Goal: Task Accomplishment & Management: Use online tool/utility

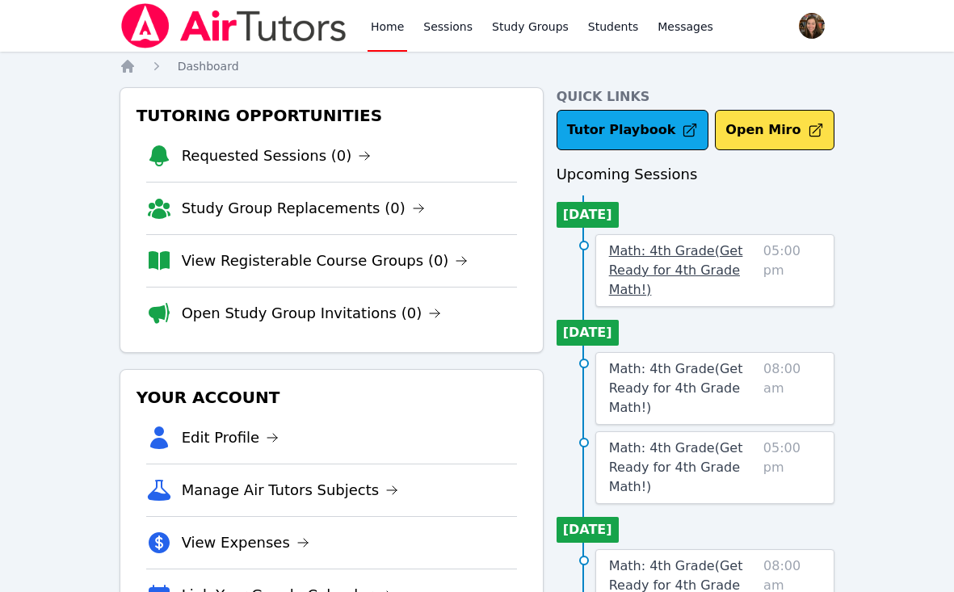
click at [679, 262] on link "Math: 4th Grade ( Get Ready for 4th Grade Math! )" at bounding box center [683, 271] width 148 height 58
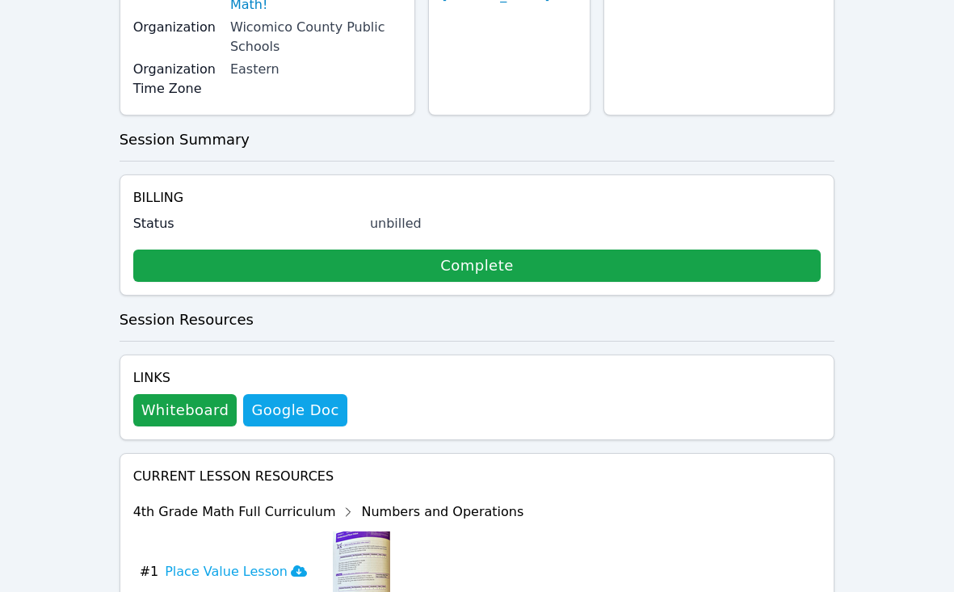
scroll to position [269, 0]
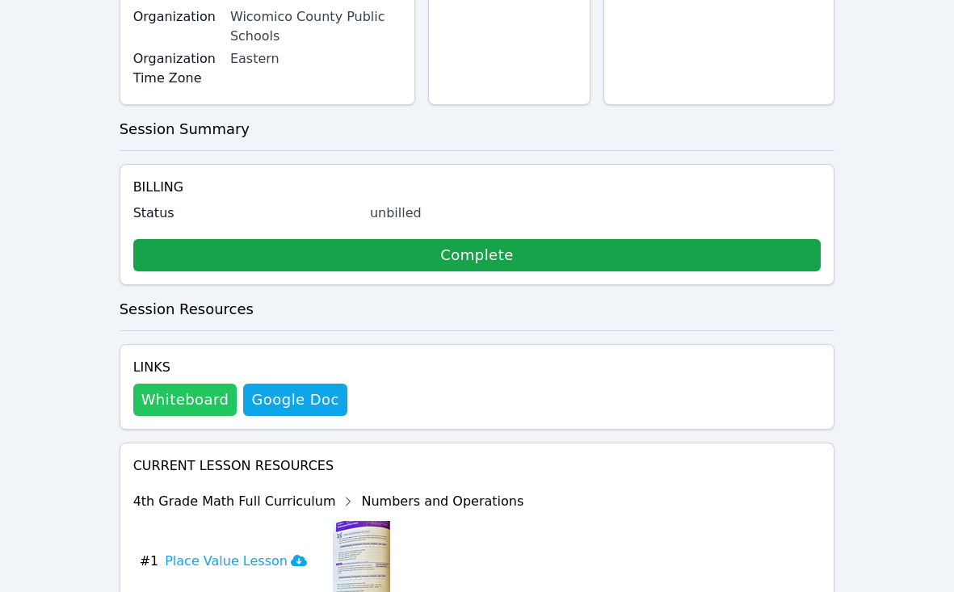
click at [187, 384] on button "Whiteboard" at bounding box center [185, 400] width 104 height 32
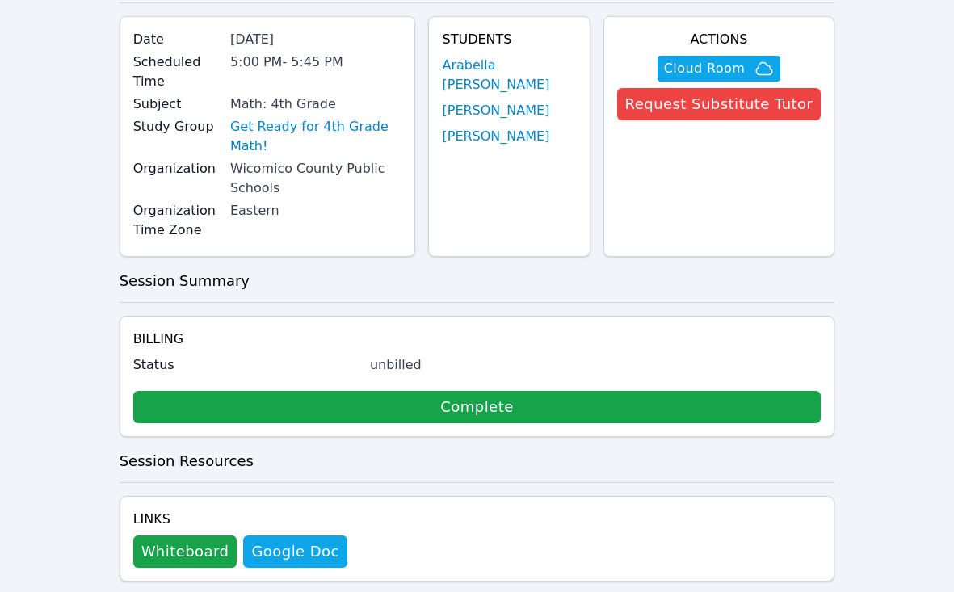
scroll to position [0, 0]
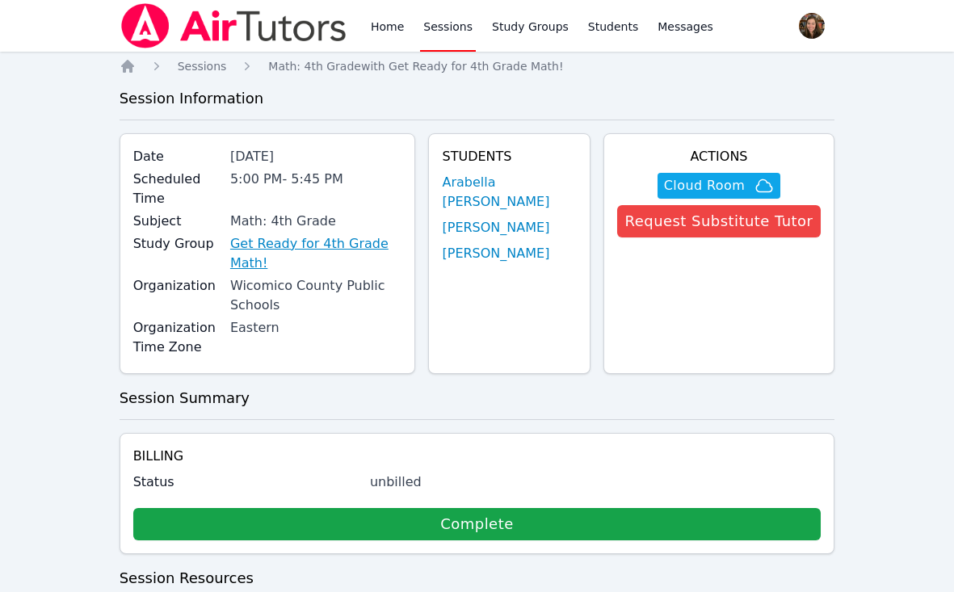
click at [339, 234] on link "Get Ready for 4th Grade Math!" at bounding box center [316, 253] width 172 height 39
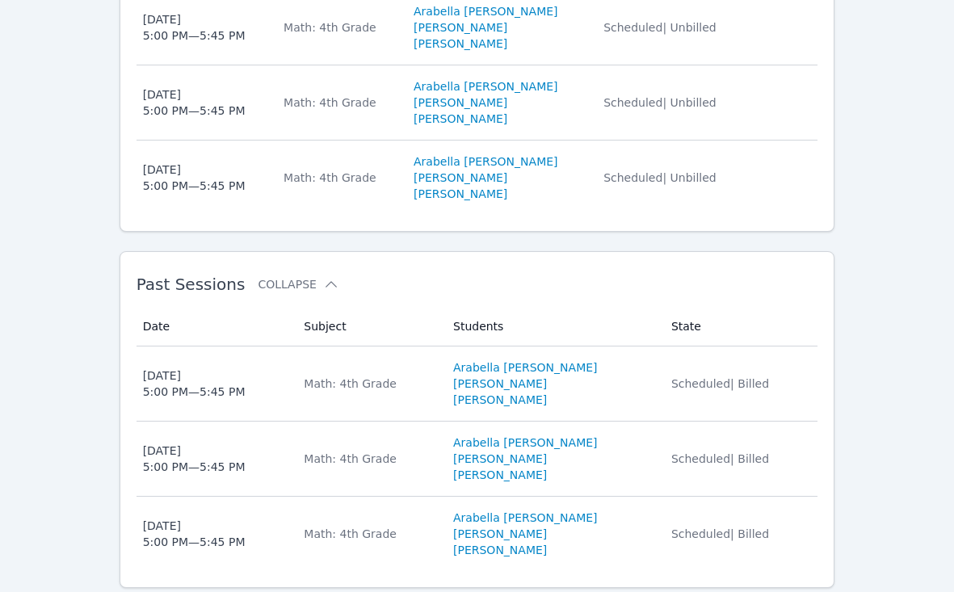
scroll to position [752, 0]
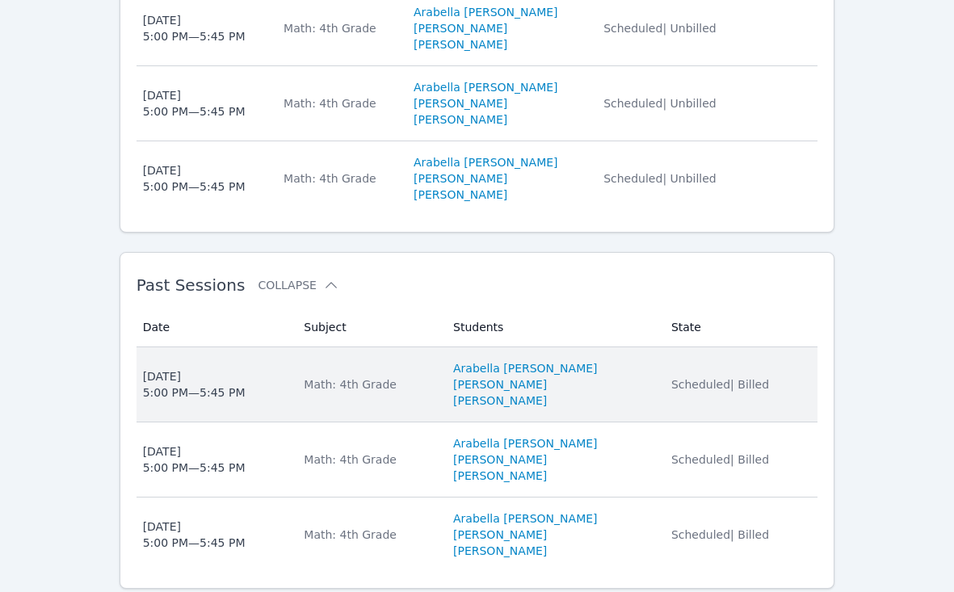
click at [261, 368] on span "[DATE] 5:00 PM — 5:45 PM" at bounding box center [214, 384] width 142 height 32
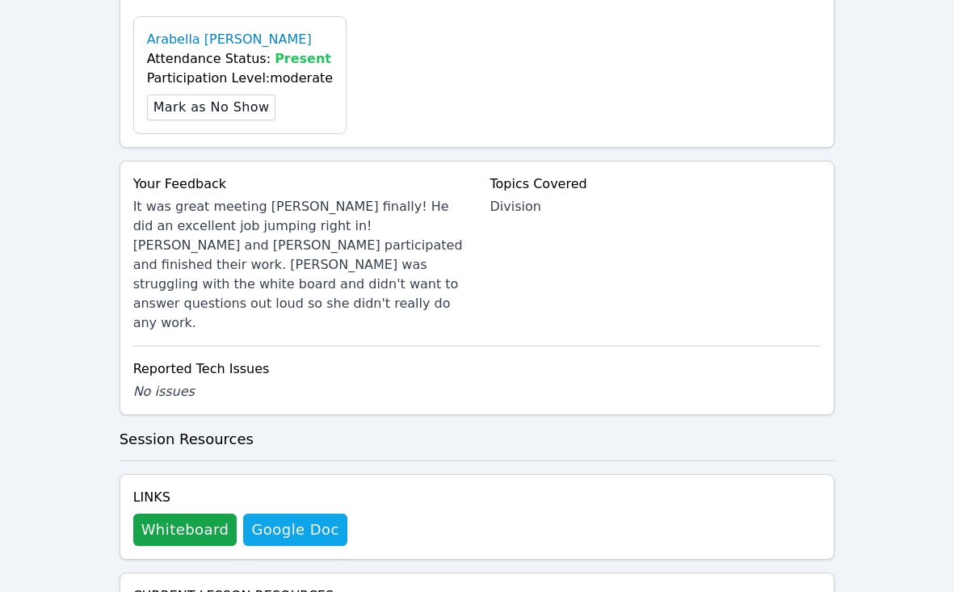
scroll to position [705, 0]
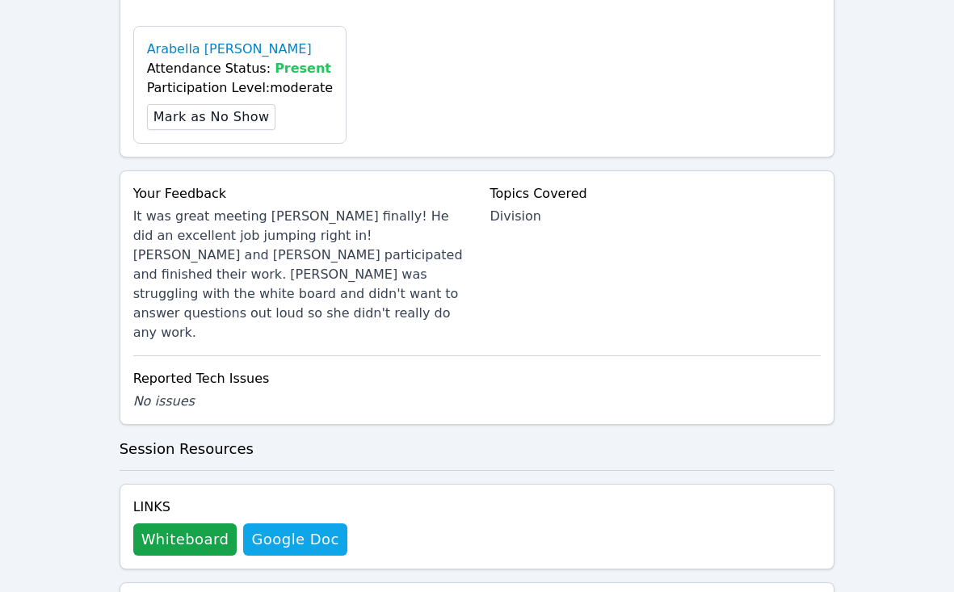
click at [350, 207] on div "It was great meeting [PERSON_NAME] finally! He did an excellent job jumping rig…" at bounding box center [298, 275] width 331 height 136
click at [191, 523] on button "Whiteboard" at bounding box center [185, 539] width 104 height 32
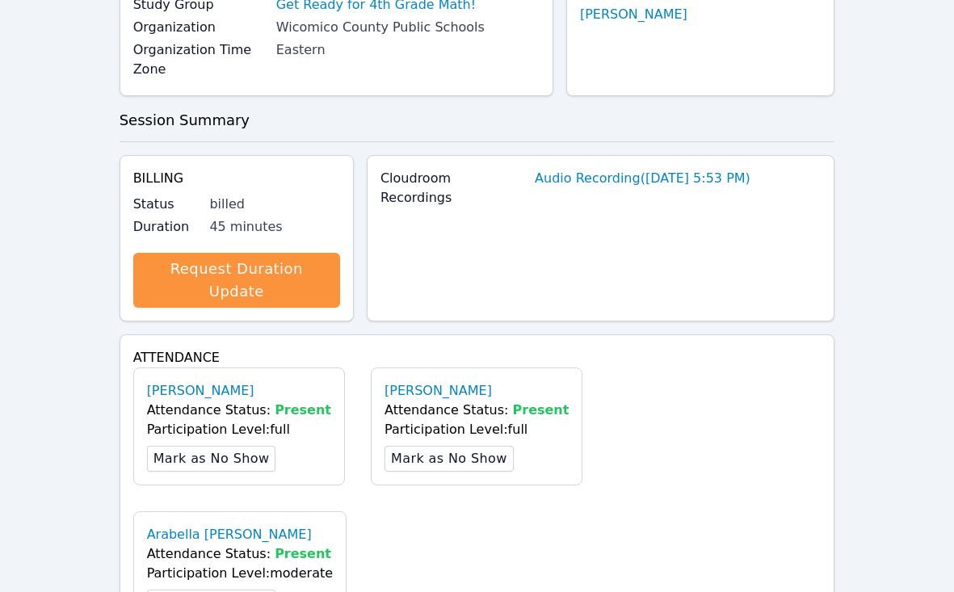
scroll to position [0, 0]
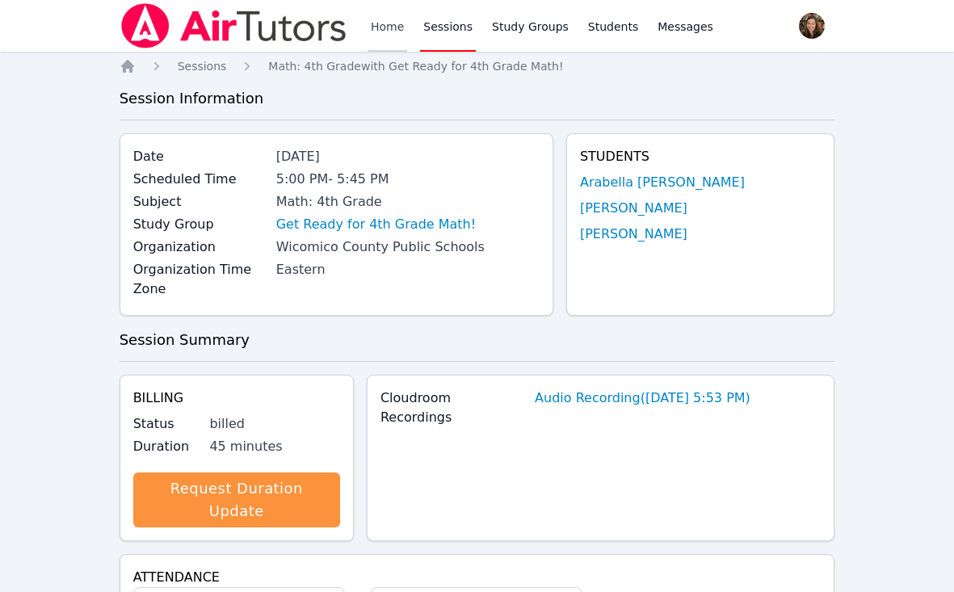
click at [389, 21] on link "Home" at bounding box center [388, 26] width 40 height 52
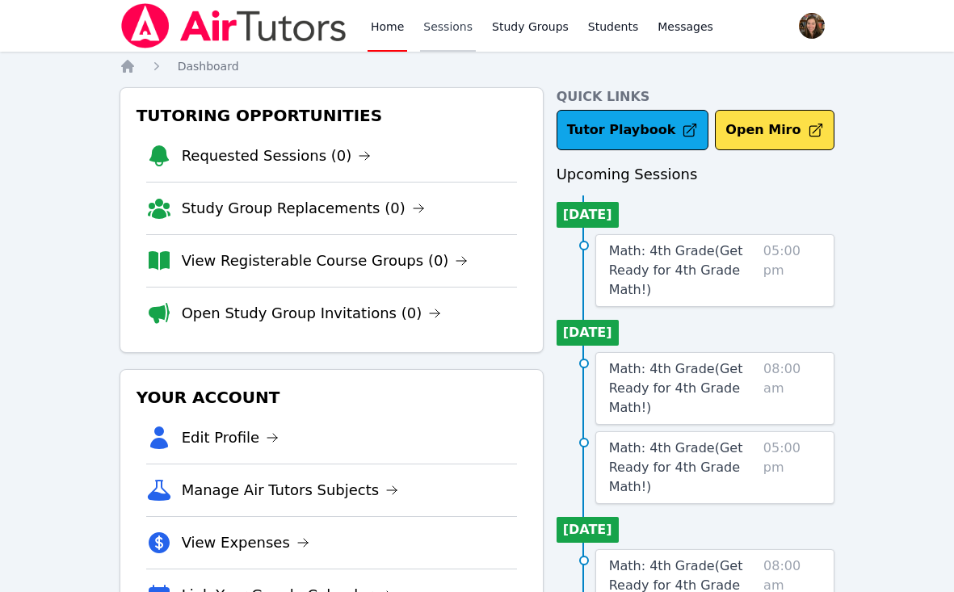
click at [454, 31] on link "Sessions" at bounding box center [448, 26] width 56 height 52
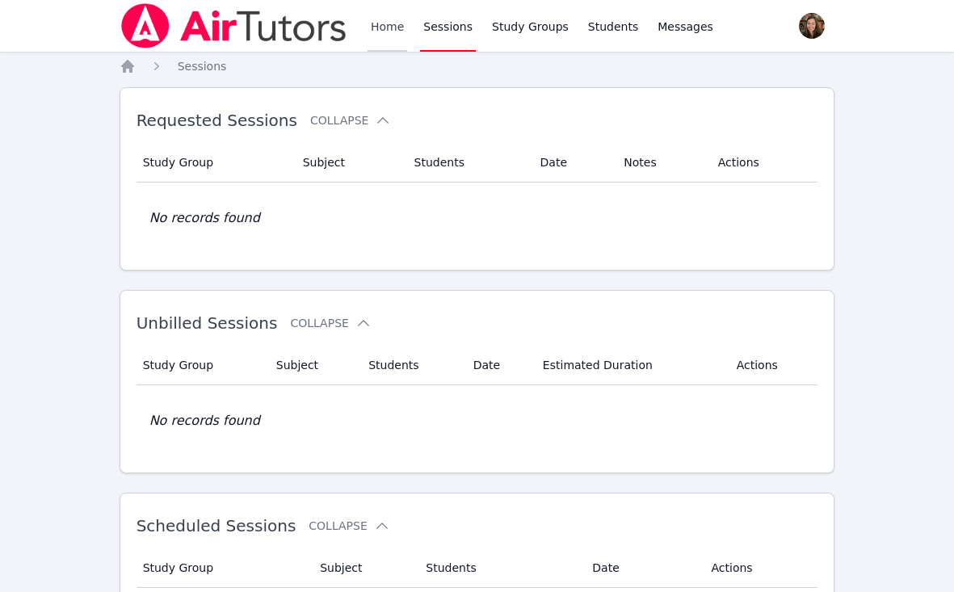
click at [400, 27] on link "Home" at bounding box center [388, 26] width 40 height 52
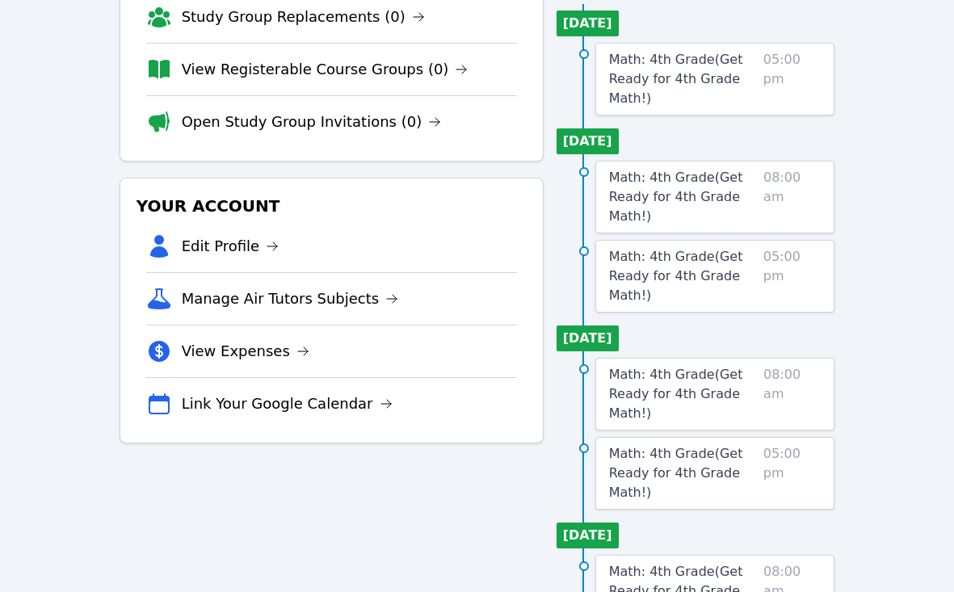
scroll to position [193, 0]
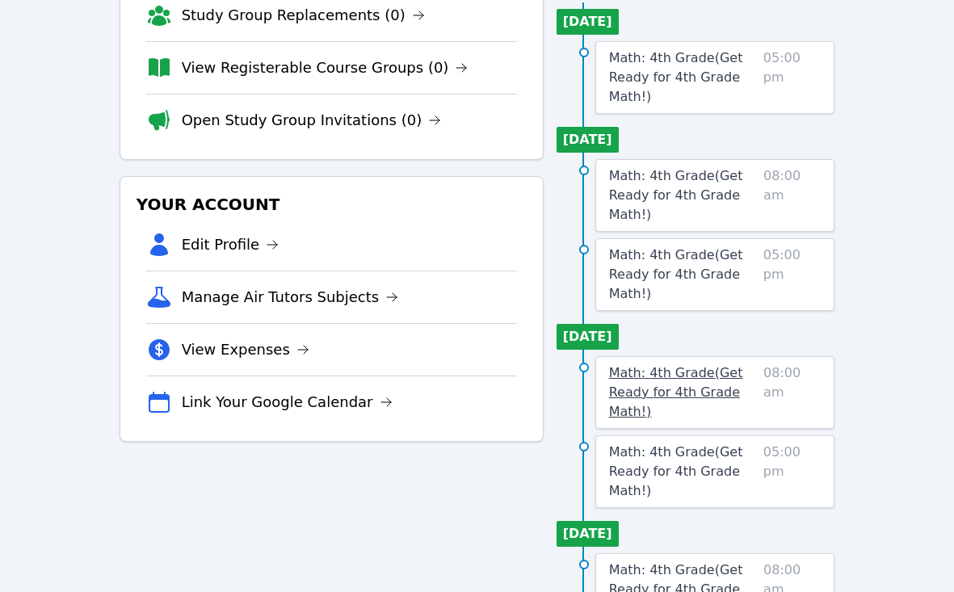
click at [648, 397] on span "Math: 4th Grade ( Get Ready for 4th Grade Math! )" at bounding box center [676, 392] width 134 height 54
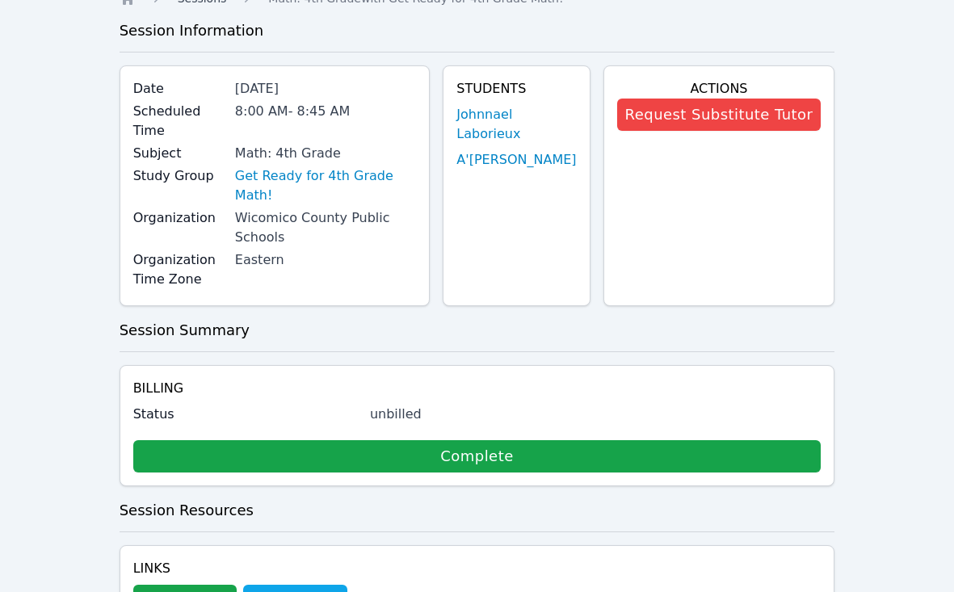
scroll to position [96, 0]
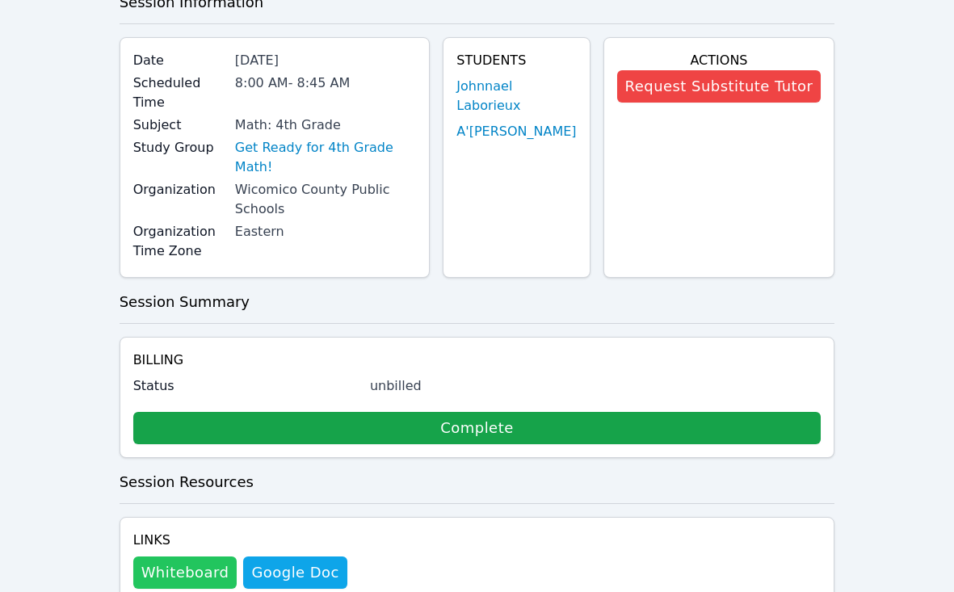
click at [189, 557] on button "Whiteboard" at bounding box center [185, 573] width 104 height 32
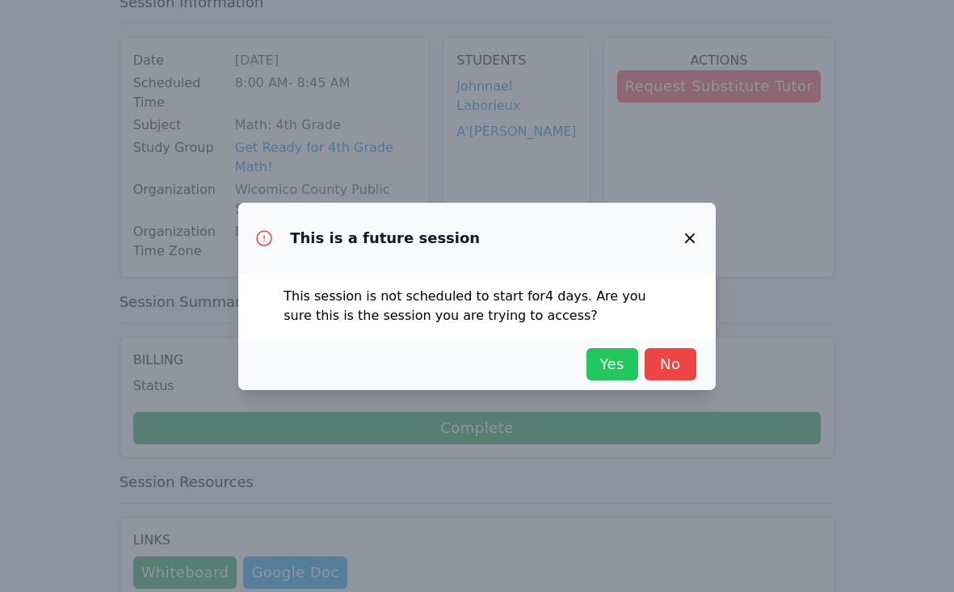
click at [600, 367] on span "Yes" at bounding box center [613, 364] width 36 height 23
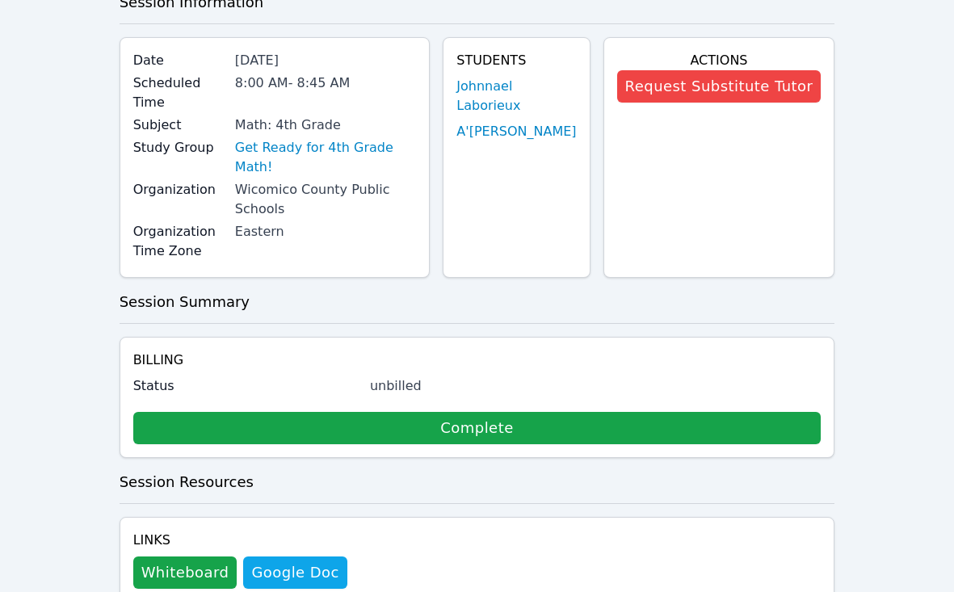
scroll to position [0, 0]
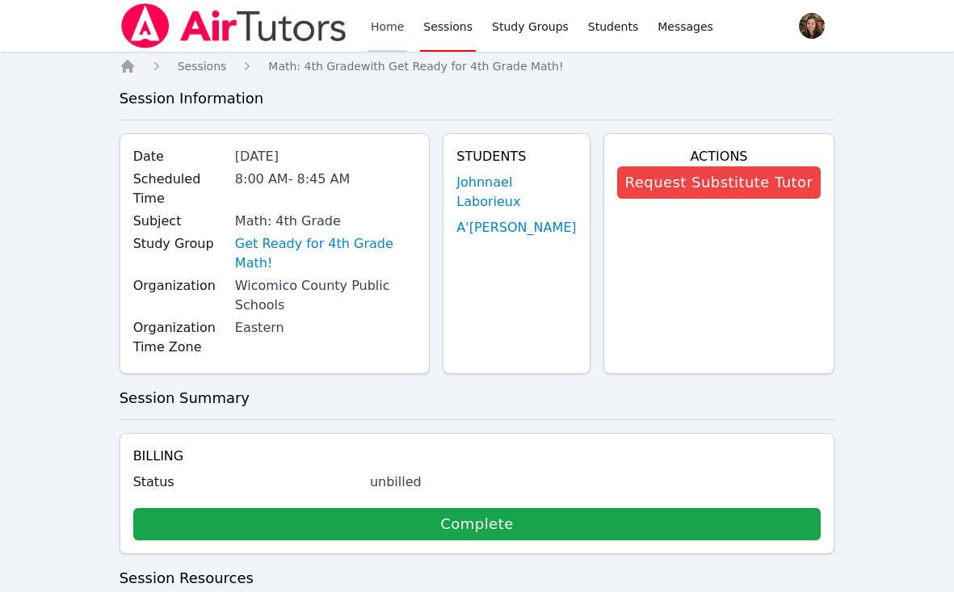
click at [401, 32] on link "Home" at bounding box center [388, 26] width 40 height 52
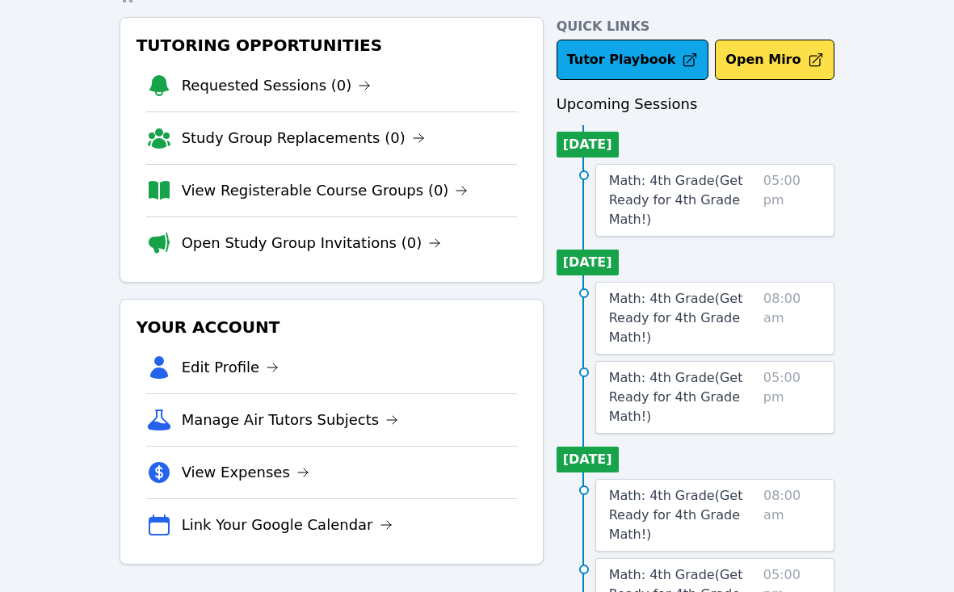
scroll to position [73, 0]
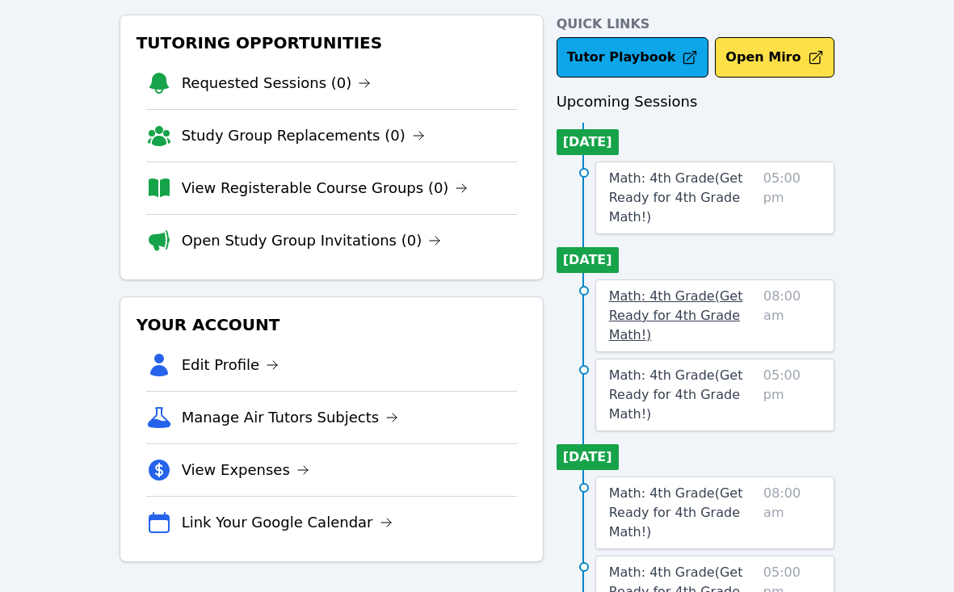
click at [659, 305] on link "Math: 4th Grade ( Get Ready for 4th Grade Math! )" at bounding box center [683, 316] width 148 height 58
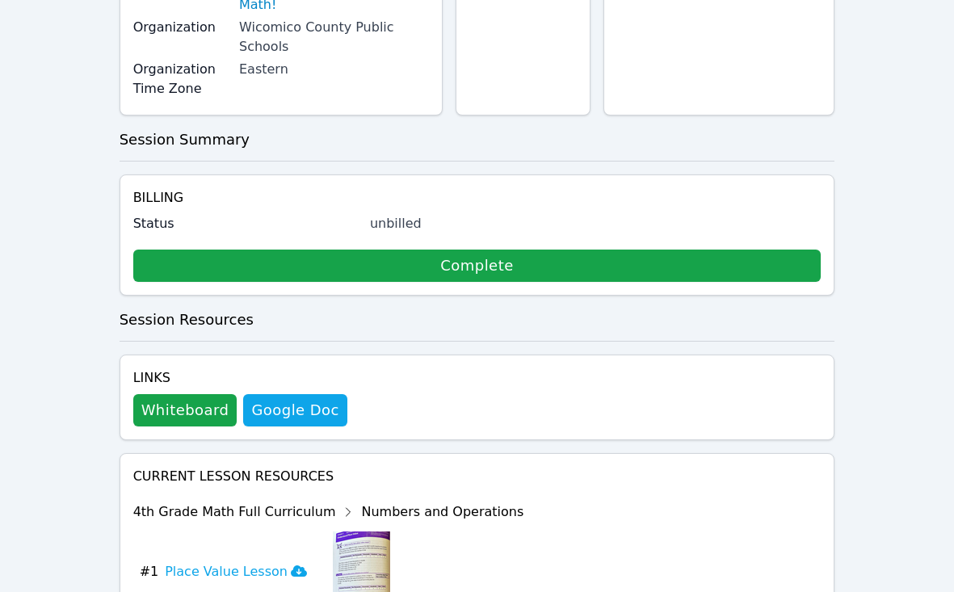
scroll to position [279, 0]
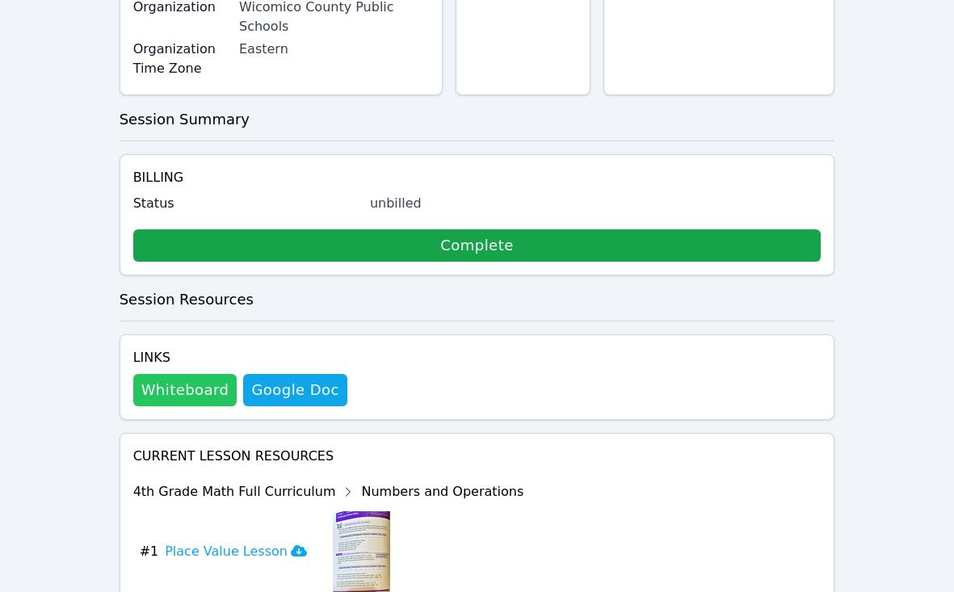
click at [209, 374] on button "Whiteboard" at bounding box center [185, 390] width 104 height 32
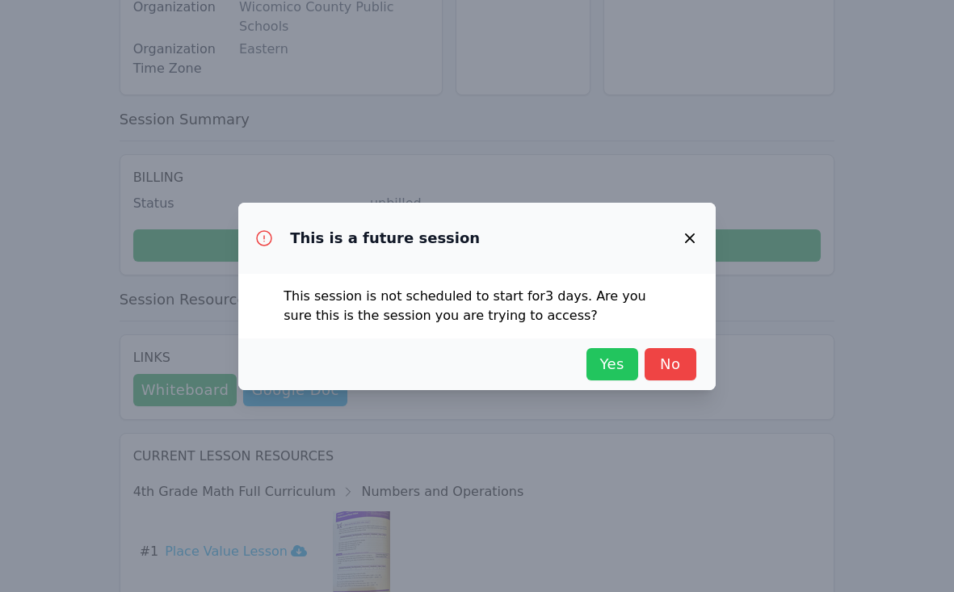
click at [604, 354] on span "Yes" at bounding box center [613, 364] width 36 height 23
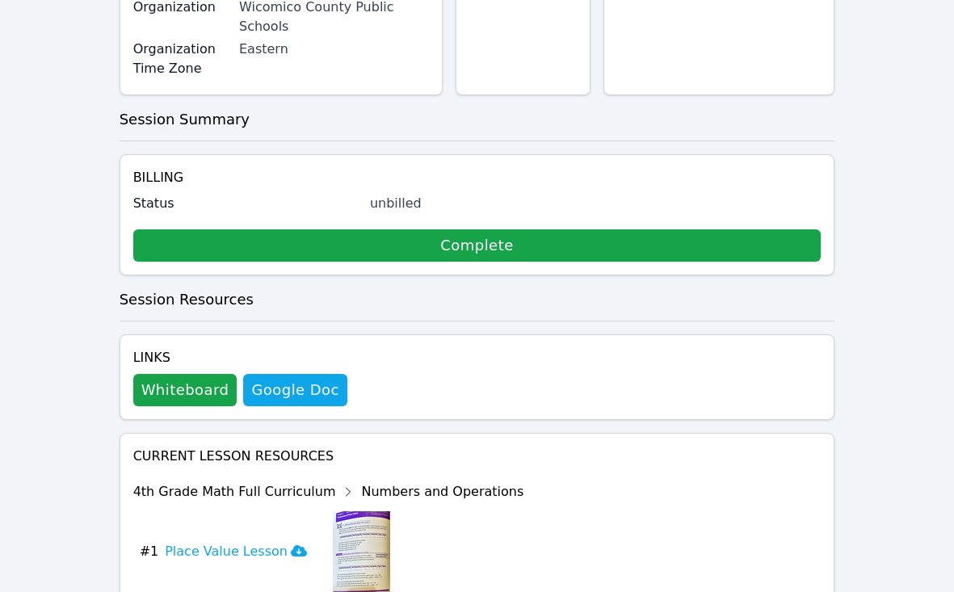
scroll to position [0, 0]
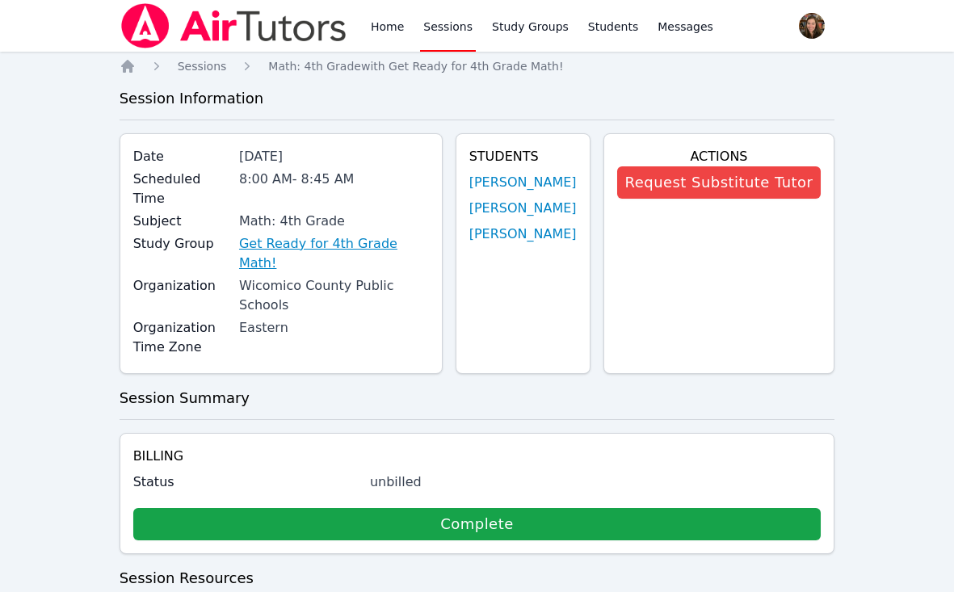
click at [300, 234] on link "Get Ready for 4th Grade Math!" at bounding box center [334, 253] width 190 height 39
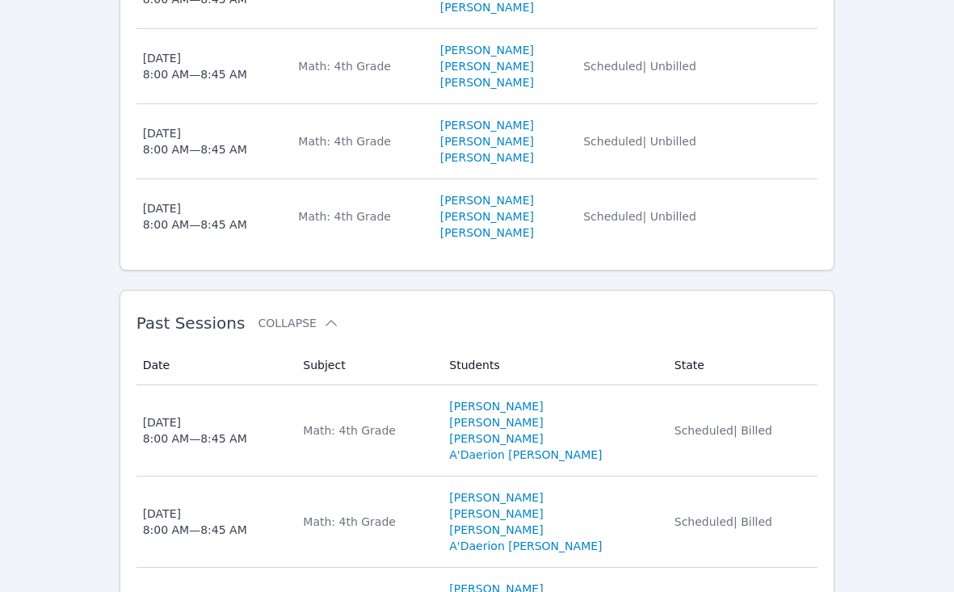
scroll to position [847, 0]
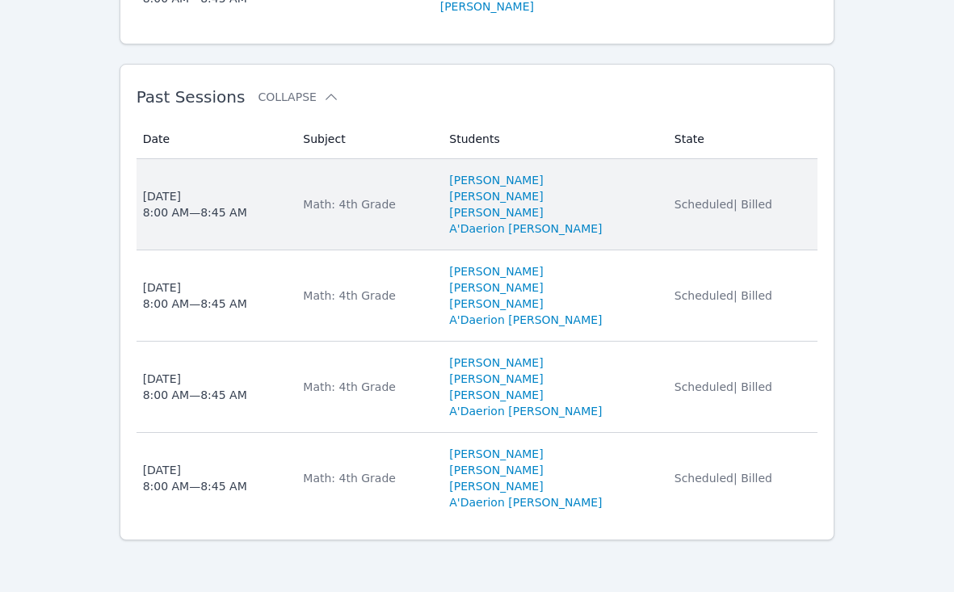
click at [338, 212] on td "Subject Math: 4th Grade" at bounding box center [366, 204] width 146 height 91
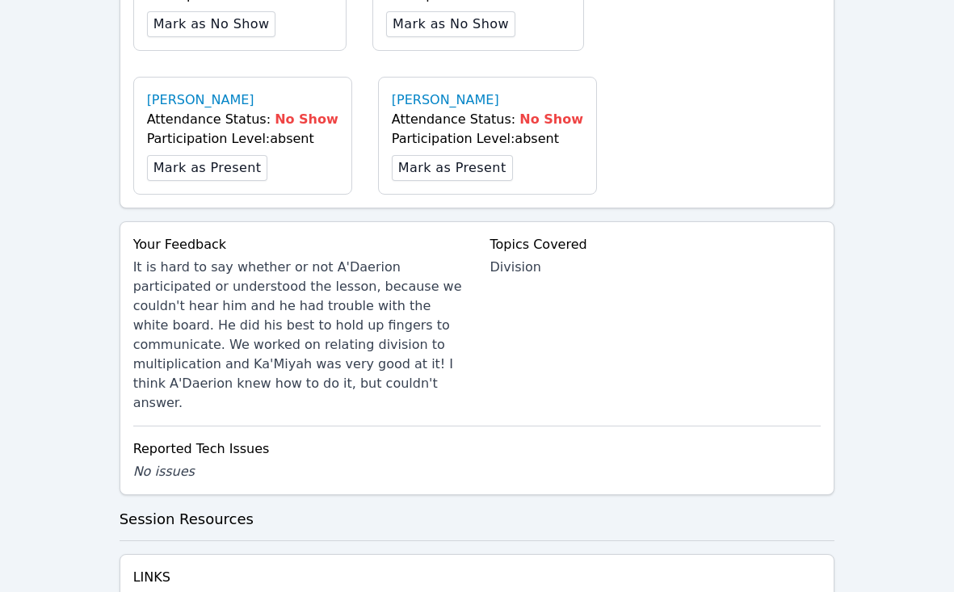
scroll to position [721, 0]
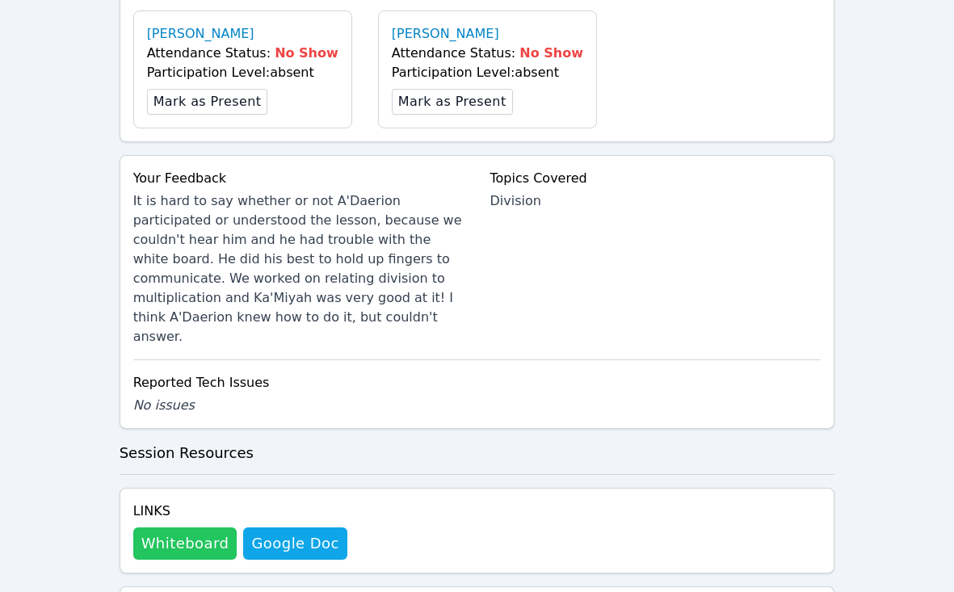
click at [178, 528] on button "Whiteboard" at bounding box center [185, 544] width 104 height 32
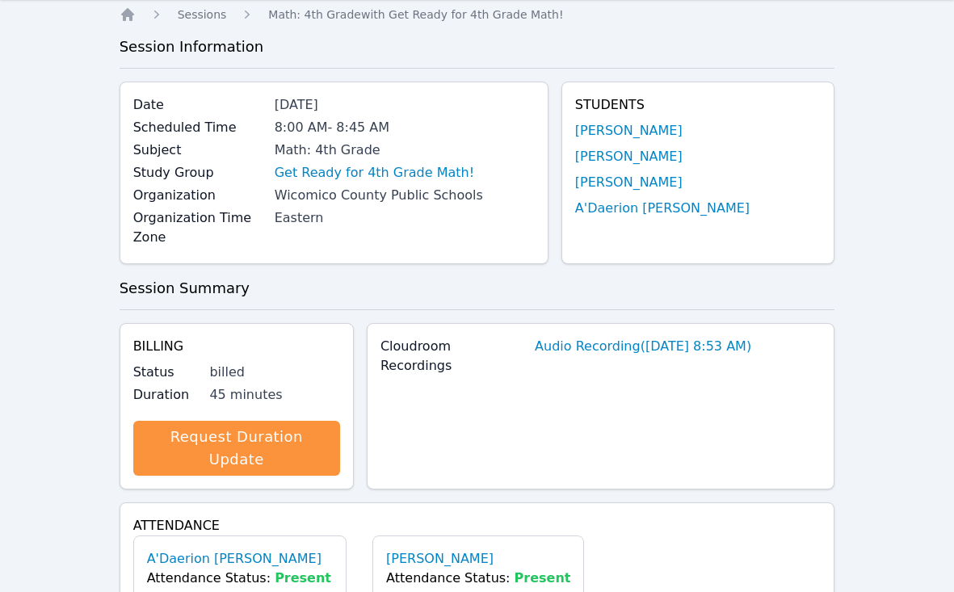
scroll to position [0, 0]
